Goal: Information Seeking & Learning: Learn about a topic

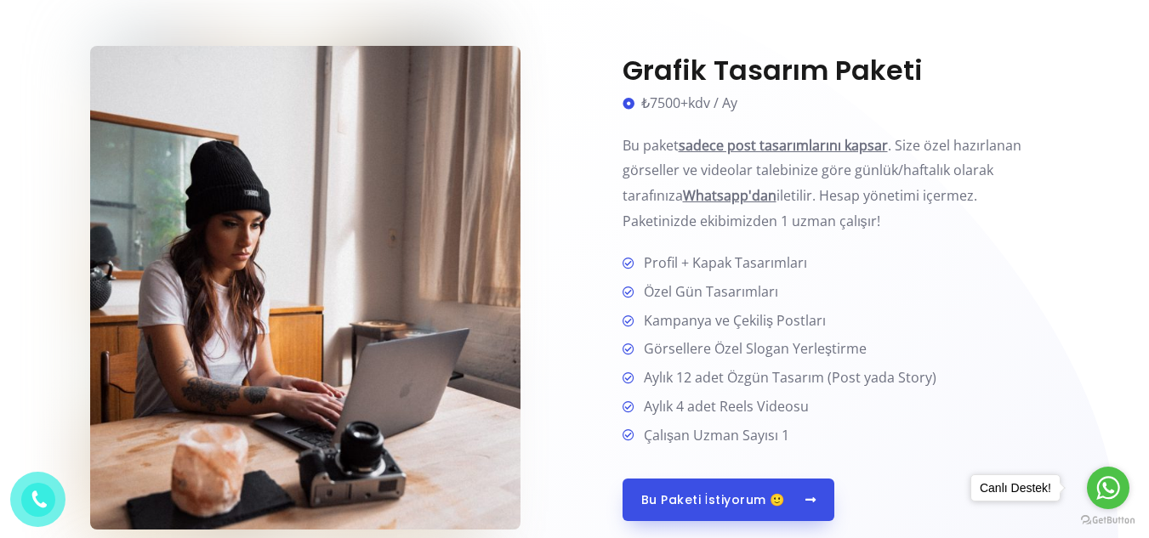
scroll to position [810, 0]
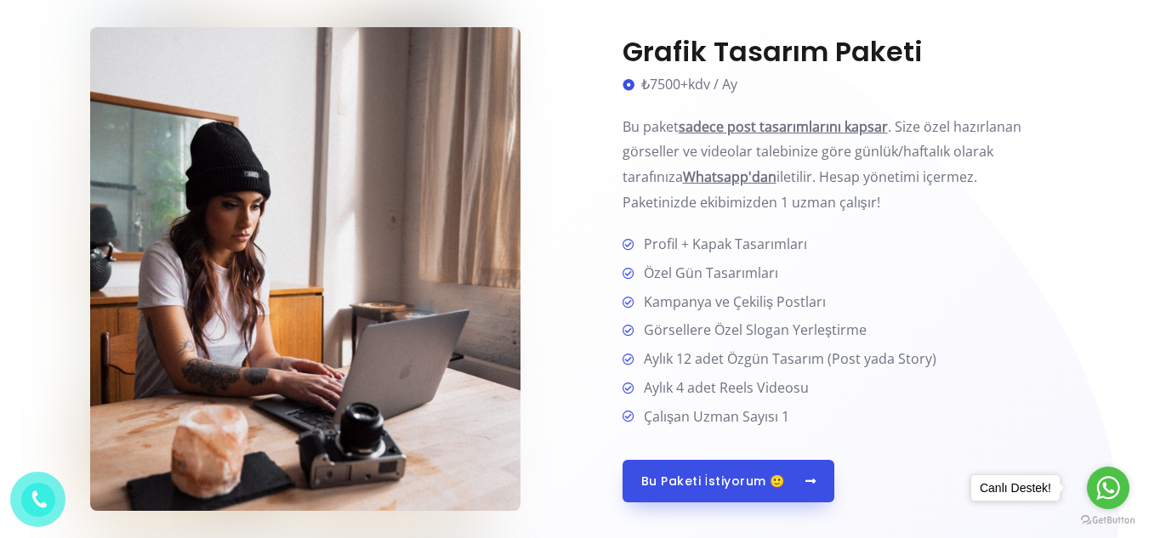
drag, startPoint x: 0, startPoint y: 0, endPoint x: 1161, endPoint y: 120, distance: 1166.7
click at [693, 282] on span "Özel Gün Tasarımları" at bounding box center [707, 274] width 141 height 26
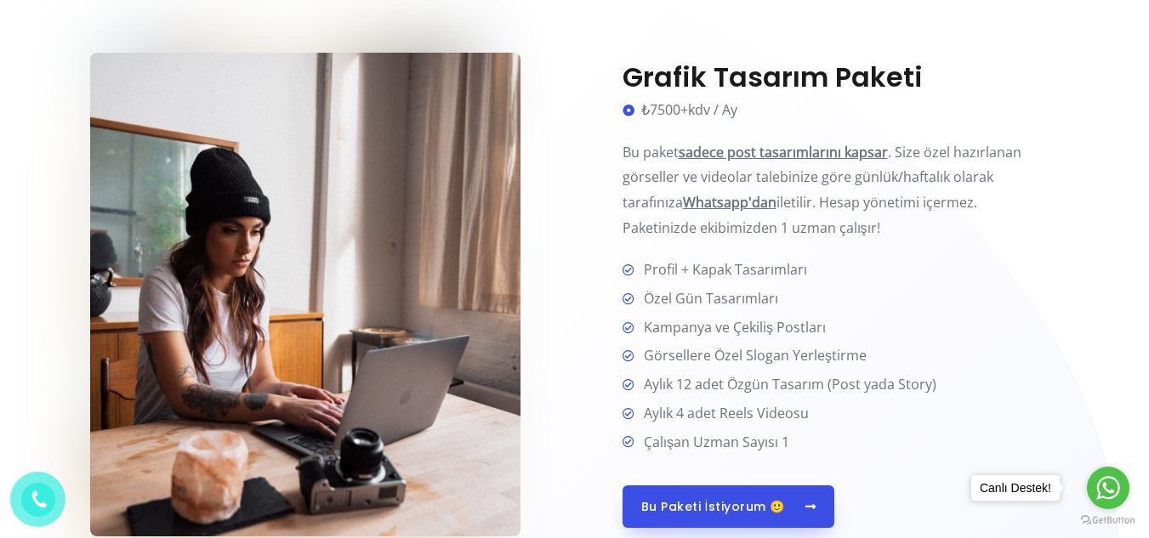
scroll to position [840, 0]
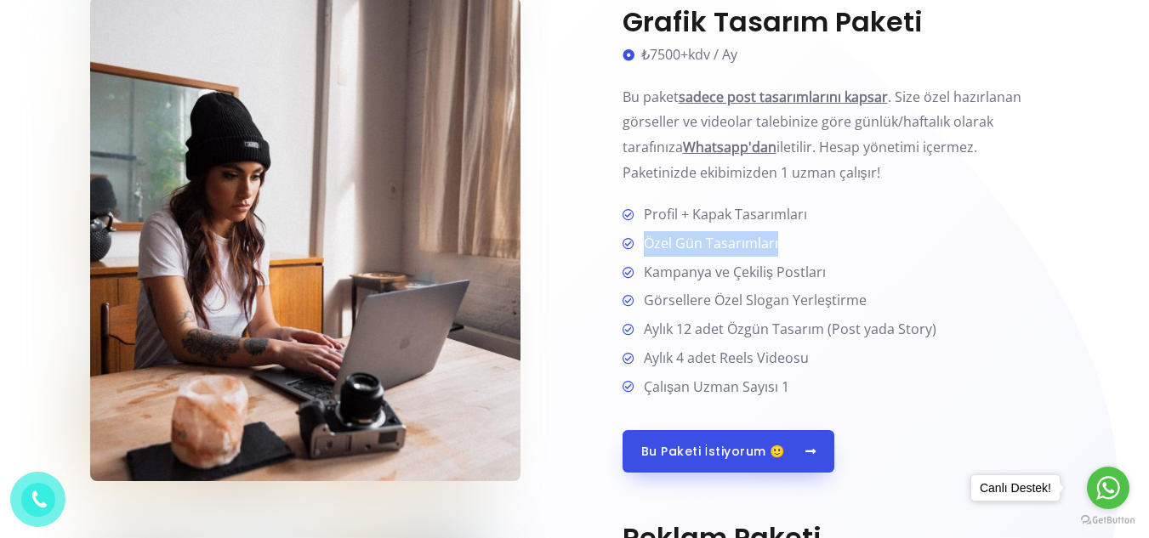
drag, startPoint x: 775, startPoint y: 246, endPoint x: 640, endPoint y: 242, distance: 135.2
click at [637, 241] on span "Özel Gün Tasarımları" at bounding box center [707, 244] width 141 height 26
copy span "Özel Gün Tasarımları"
drag, startPoint x: 824, startPoint y: 267, endPoint x: 640, endPoint y: 276, distance: 183.9
click at [640, 276] on li "Kampanya ve Çekiliş Postları" at bounding box center [840, 273] width 437 height 27
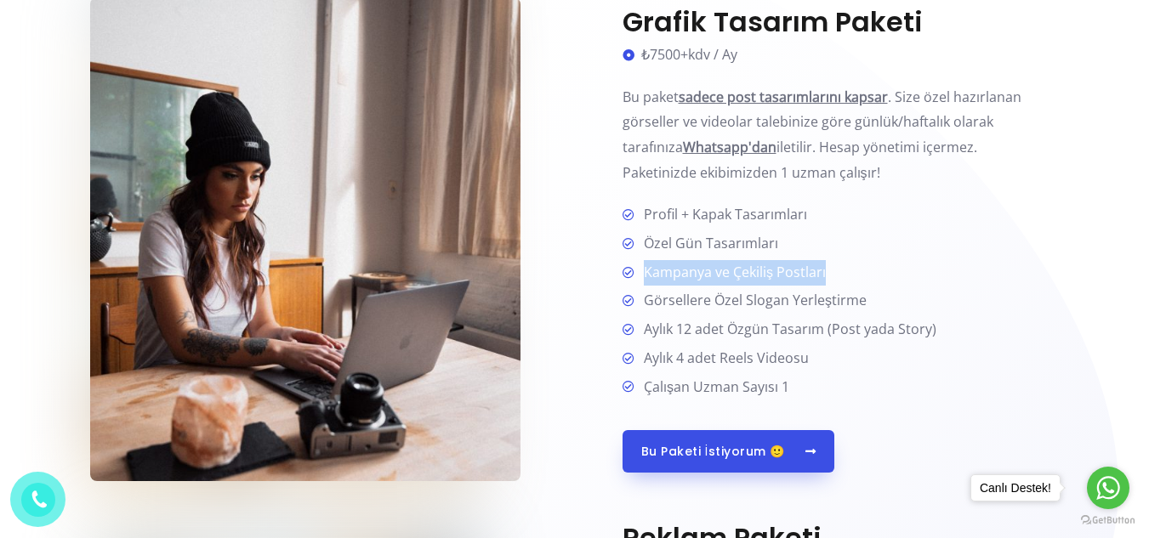
copy span "Kampanya ve Çekiliş Postları"
click at [753, 135] on p "Bu paket sadece post tasarımlarını kapsar . Size özel hazırlanan görseller ve v…" at bounding box center [840, 135] width 437 height 101
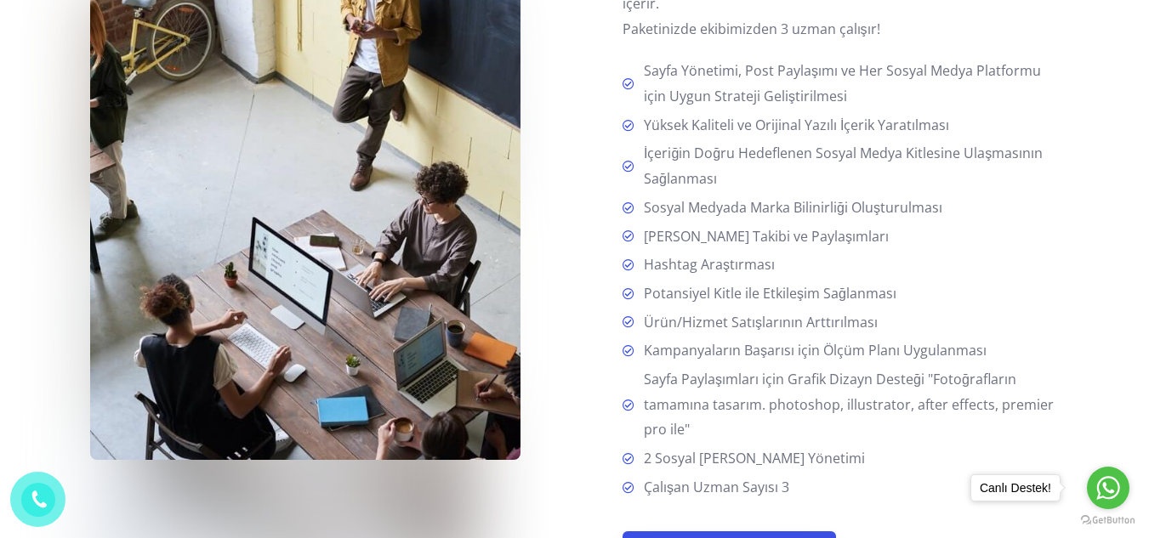
scroll to position [2109, 0]
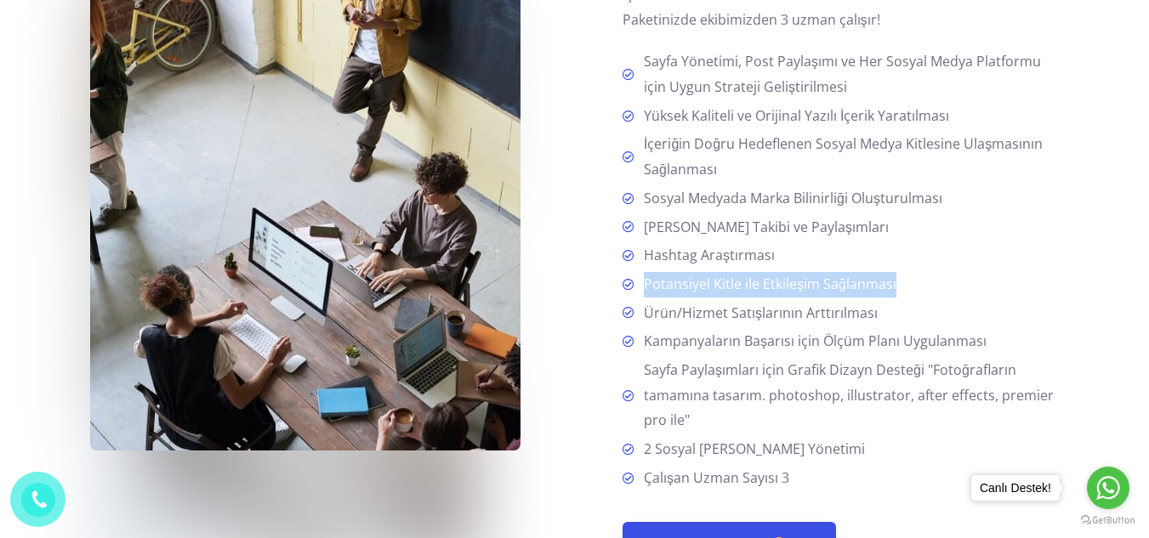
drag, startPoint x: 901, startPoint y: 281, endPoint x: 639, endPoint y: 290, distance: 262.9
click at [639, 290] on li "Potansiyel Kitle ile Etkileşim Sağlanması" at bounding box center [840, 285] width 437 height 27
click at [695, 288] on span "Potansiyel Kitle ile Etkileşim Sağlanması" at bounding box center [766, 285] width 259 height 26
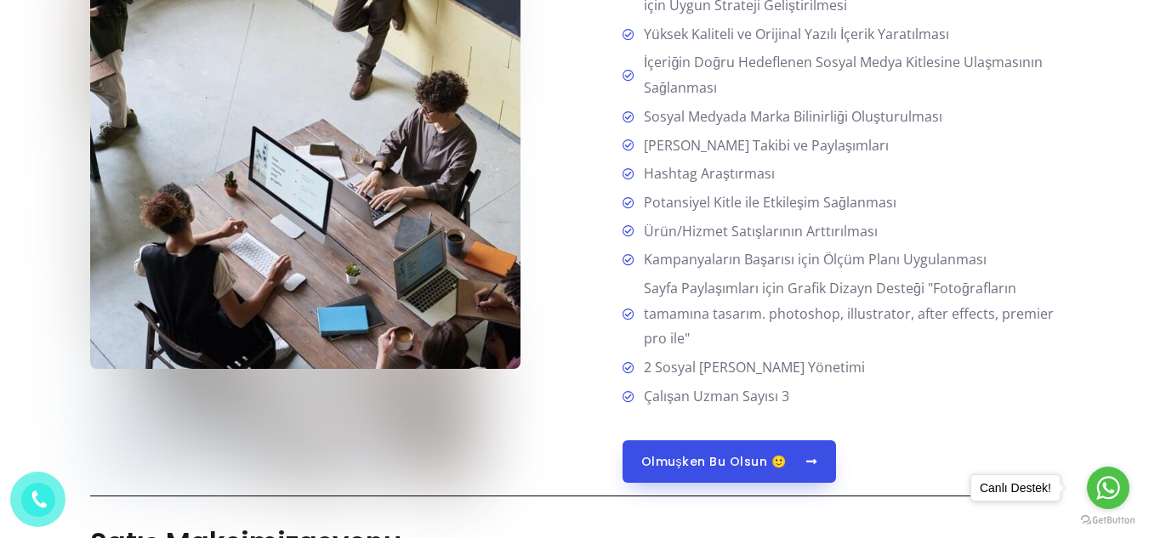
scroll to position [2154, 0]
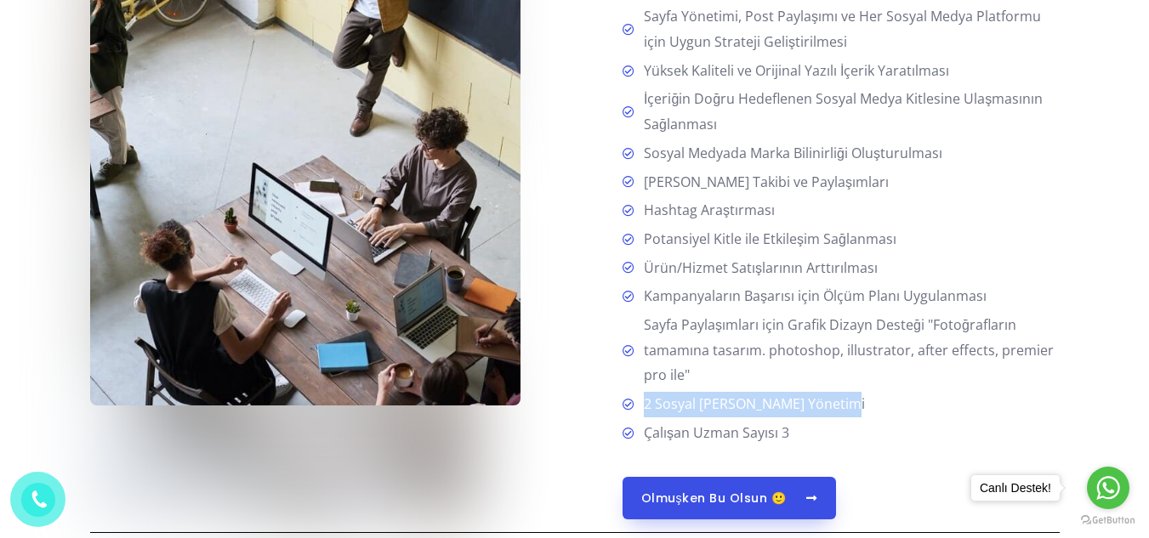
drag, startPoint x: 848, startPoint y: 398, endPoint x: 644, endPoint y: 407, distance: 204.3
click at [644, 407] on li "2 Sosyal [PERSON_NAME] Yönetimi" at bounding box center [840, 405] width 437 height 27
copy span "2 Sosyal [PERSON_NAME] Yönetimi"
click at [780, 286] on span "Kampanyaların Başarısı için Ölçüm Planı Uygulanması" at bounding box center [811, 297] width 349 height 26
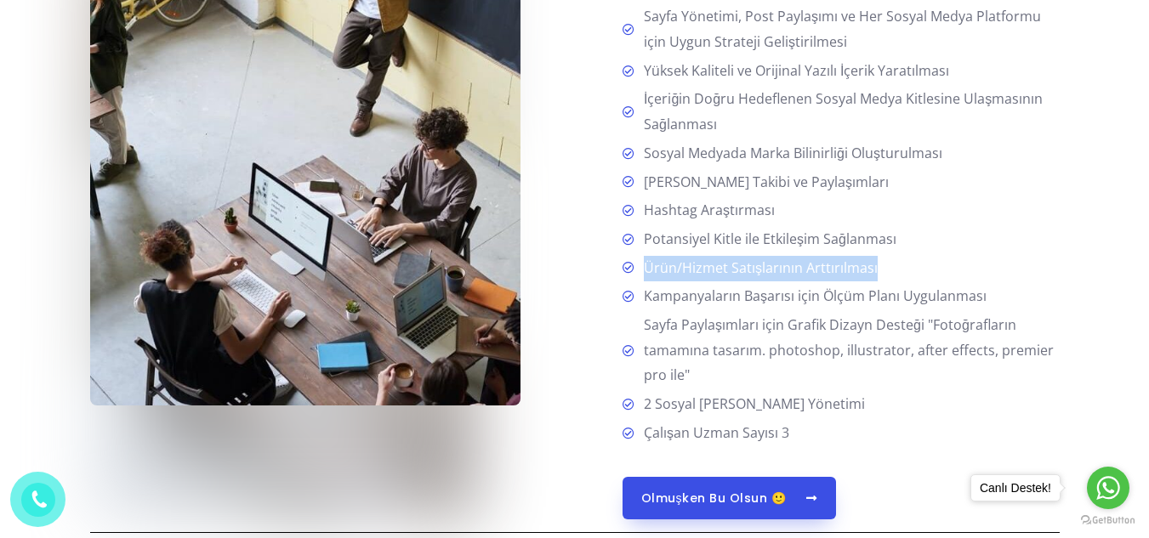
drag, startPoint x: 873, startPoint y: 267, endPoint x: 644, endPoint y: 265, distance: 228.7
click at [641, 264] on li "Ürün/Hizmet Satışlarının Arttırılması" at bounding box center [840, 269] width 437 height 27
copy span "Ürün/Hizmet Satışlarının Arttırılması"
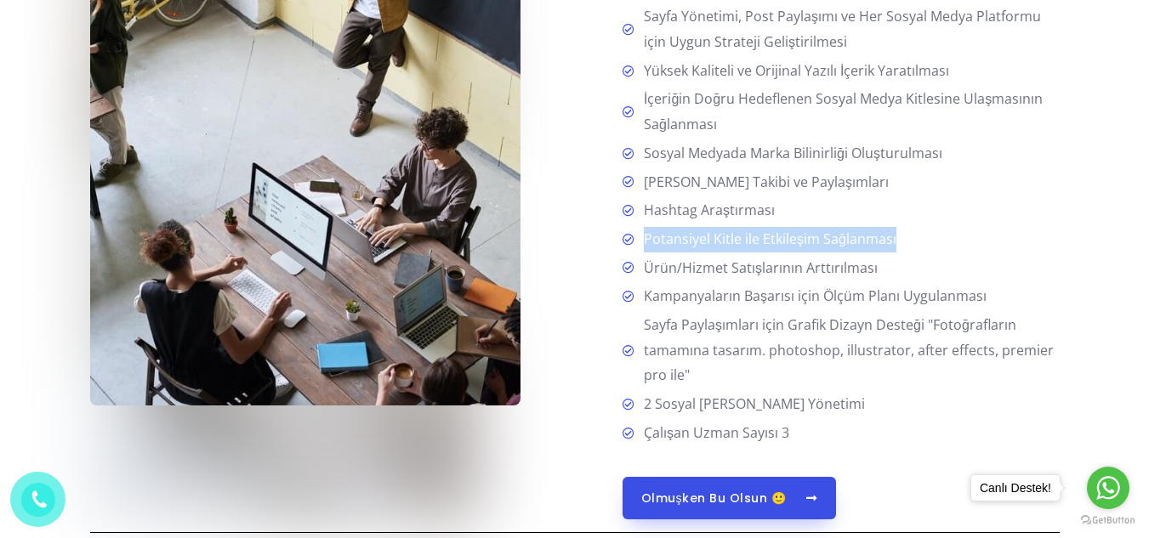
drag, startPoint x: 894, startPoint y: 236, endPoint x: 616, endPoint y: 236, distance: 278.9
click at [616, 236] on div "Tasarım+Reklam Paketi ₺12500+kdv / Ay Bu paket, grafik tasarımı ve reklam yönet…" at bounding box center [817, 163] width 485 height 711
copy li "Potansiyel Kitle ile Etkileşim Sağlanması"
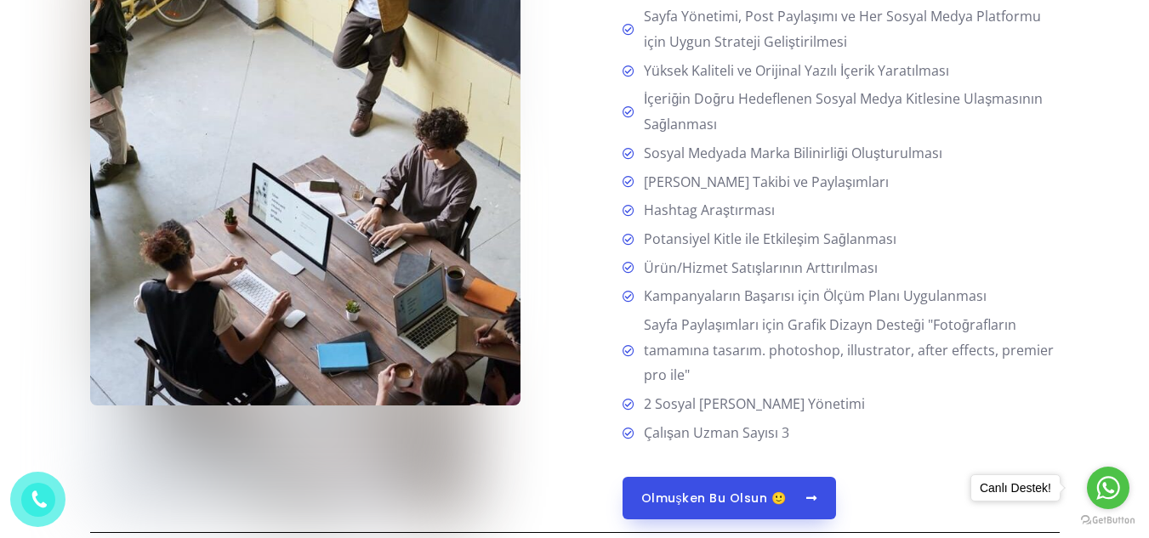
click at [738, 204] on span "Hashtag Araştırması" at bounding box center [706, 211] width 138 height 26
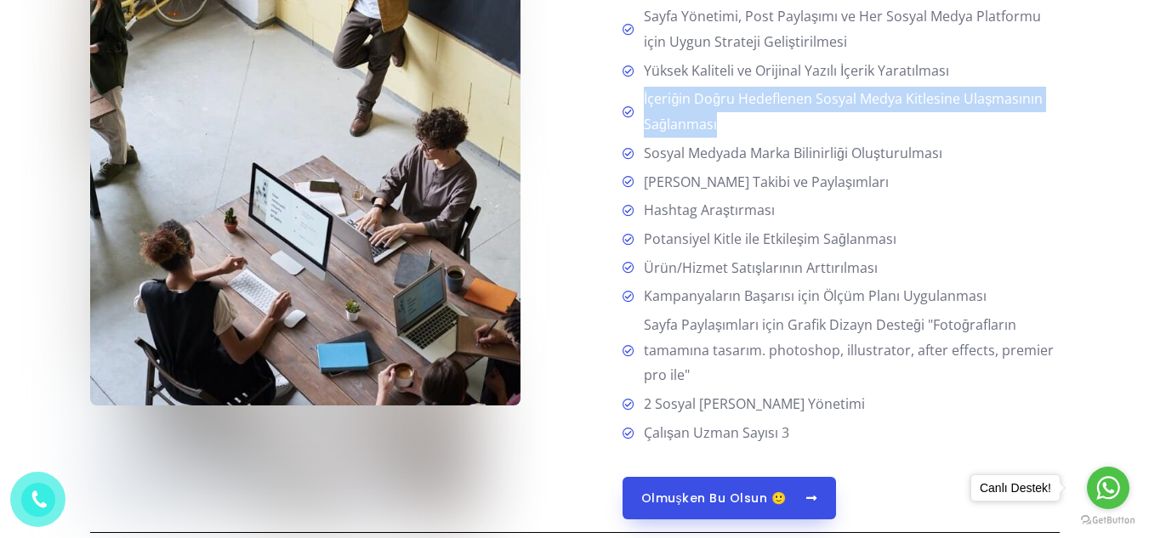
drag, startPoint x: 718, startPoint y: 126, endPoint x: 642, endPoint y: 101, distance: 79.6
click at [642, 101] on span "İçeriğin Doğru Hedeflenen Sosyal Medya Kitlesine Ulaşmasının Sağlanması" at bounding box center [848, 112] width 423 height 50
copy span "İçeriğin Doğru Hedeflenen Sosyal Medya Kitlesine Ulaşmasının Sağlanması"
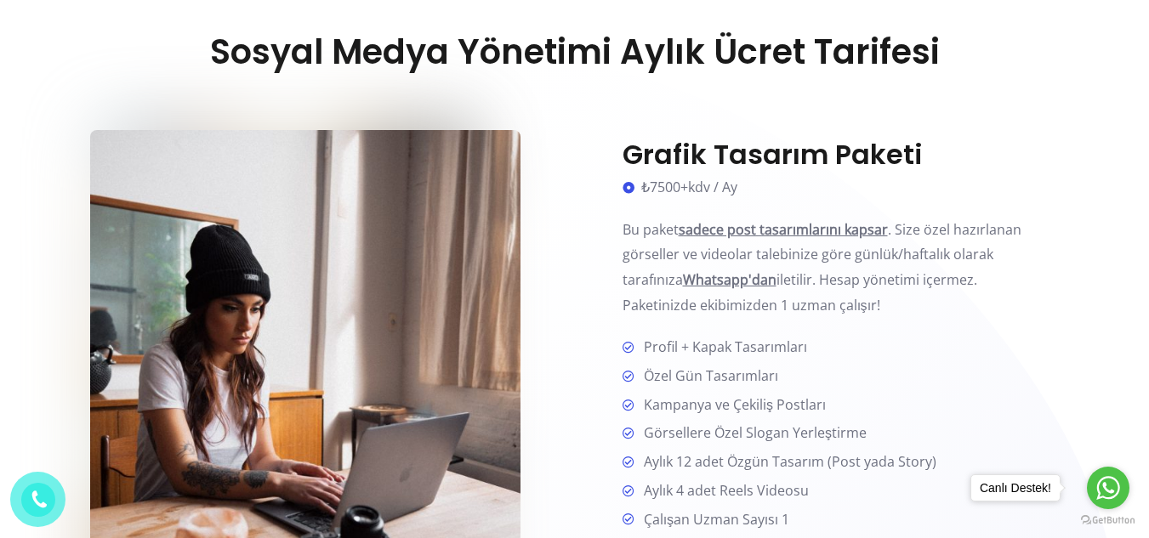
scroll to position [827, 0]
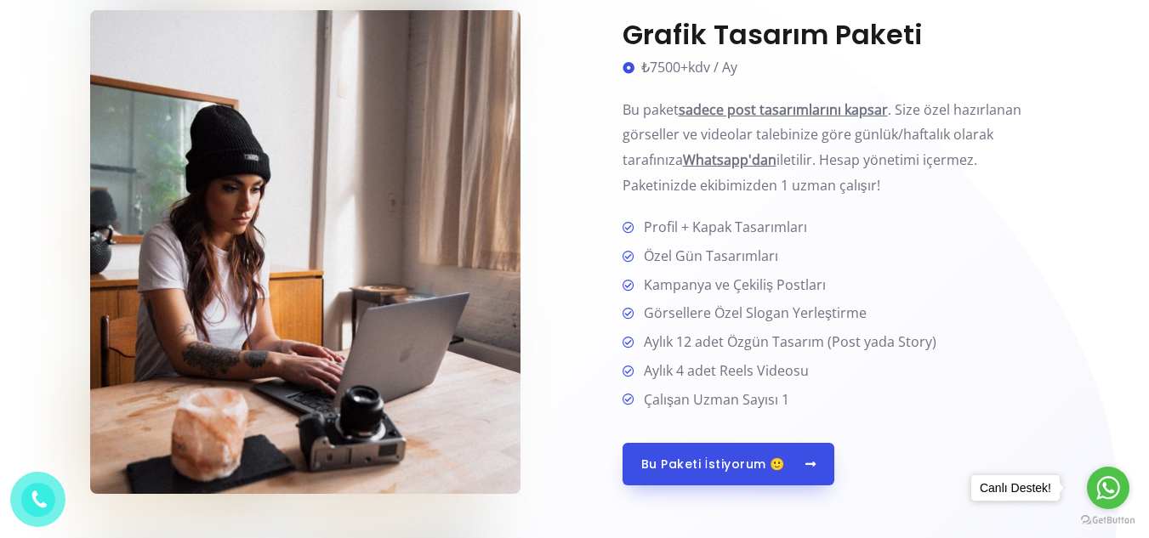
drag, startPoint x: 622, startPoint y: 111, endPoint x: 974, endPoint y: 165, distance: 357.0
click at [974, 165] on p "Bu paket sadece post tasarımlarını kapsar . Size özel hazırlanan görseller ve v…" at bounding box center [840, 148] width 437 height 101
copy p "Bu paket sadece post tasarımlarını kapsar . Size özel hazırlanan görseller ve v…"
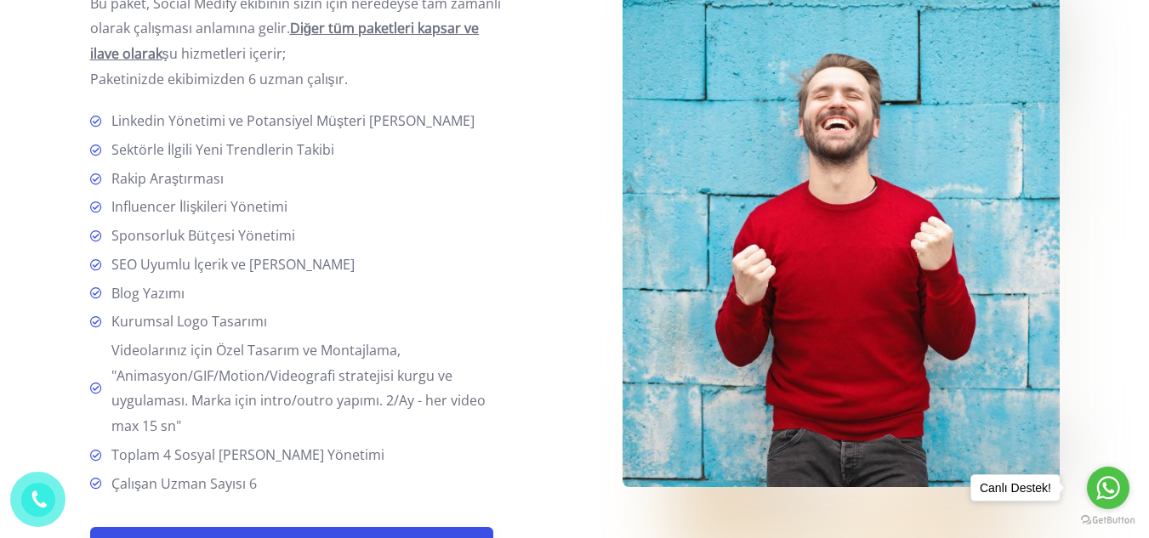
scroll to position [4281, 0]
